Goal: Information Seeking & Learning: Learn about a topic

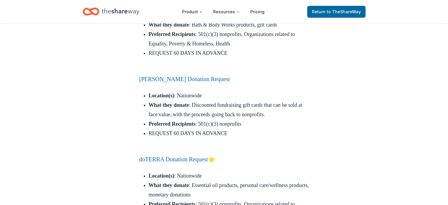
scroll to position [4162, 0]
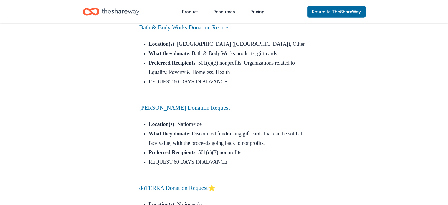
drag, startPoint x: 163, startPoint y: 56, endPoint x: 340, endPoint y: 88, distance: 180.2
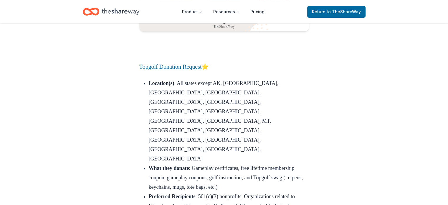
scroll to position [7000, 0]
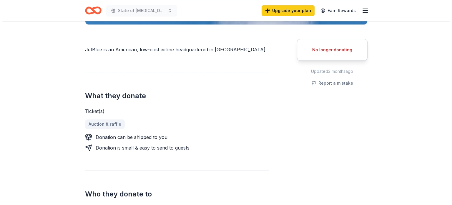
scroll to position [168, 0]
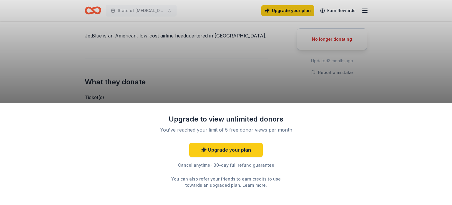
click at [197, 58] on div "Upgrade to view unlimited donors You've reached your limit of 5 free donor view…" at bounding box center [226, 102] width 452 height 205
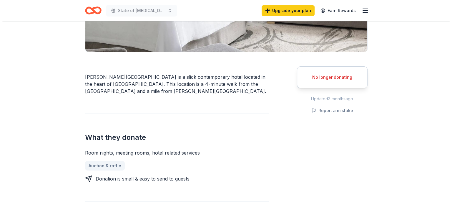
scroll to position [145, 0]
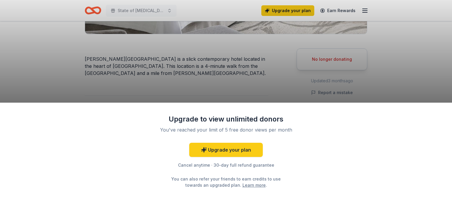
click at [226, 83] on div "Upgrade to view unlimited donors You've reached your limit of 5 free donor view…" at bounding box center [226, 102] width 452 height 205
click at [257, 167] on div "Cancel anytime · 30-day full refund guarantee" at bounding box center [225, 164] width 153 height 7
click at [170, 37] on div "Upgrade to view unlimited donors You've reached your limit of 5 free donor view…" at bounding box center [226, 102] width 452 height 205
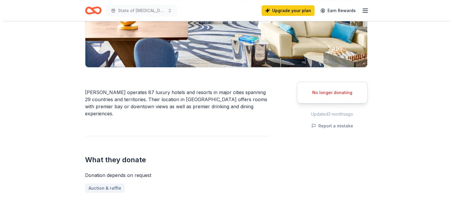
scroll to position [112, 0]
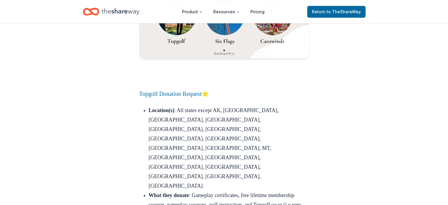
scroll to position [7000, 0]
